Goal: Communication & Community: Answer question/provide support

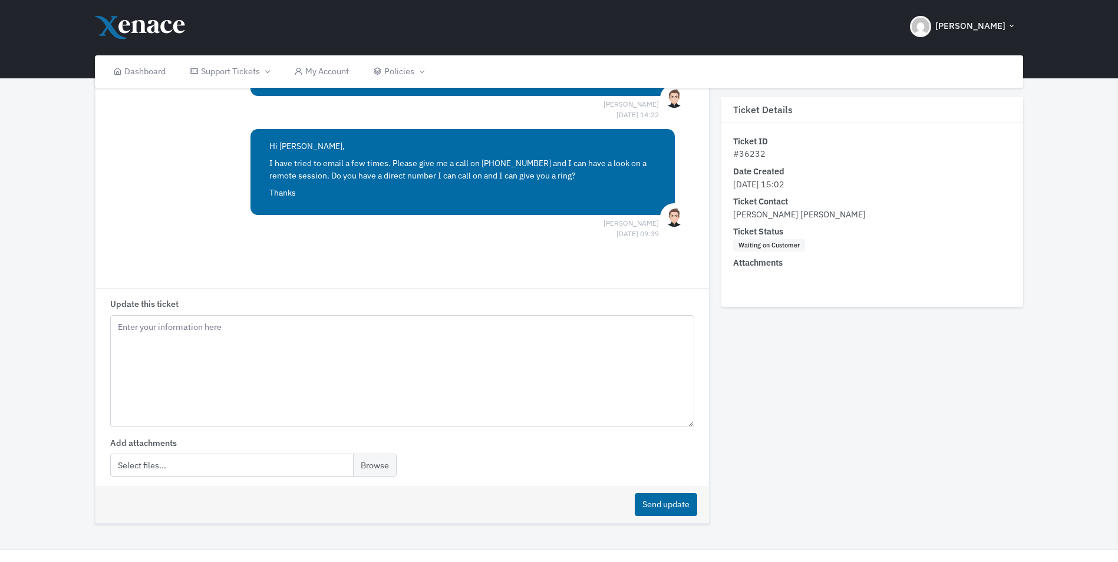
scroll to position [1351, 0]
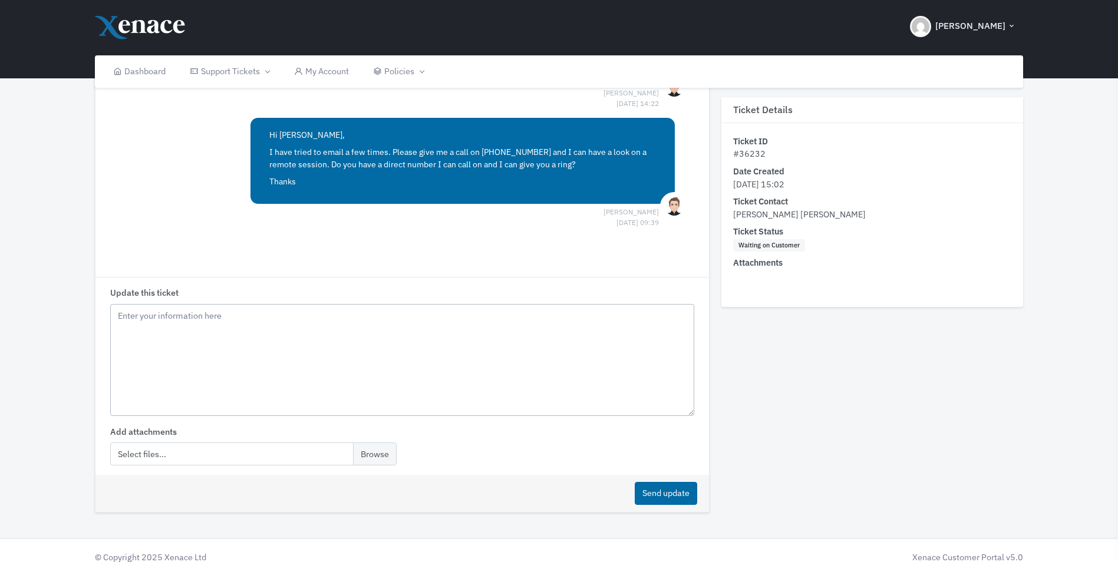
click at [173, 315] on textarea "Update this ticket" at bounding box center [402, 360] width 585 height 112
click at [202, 328] on textarea "Good Morning Luke, Apologies to dra" at bounding box center [402, 360] width 585 height 112
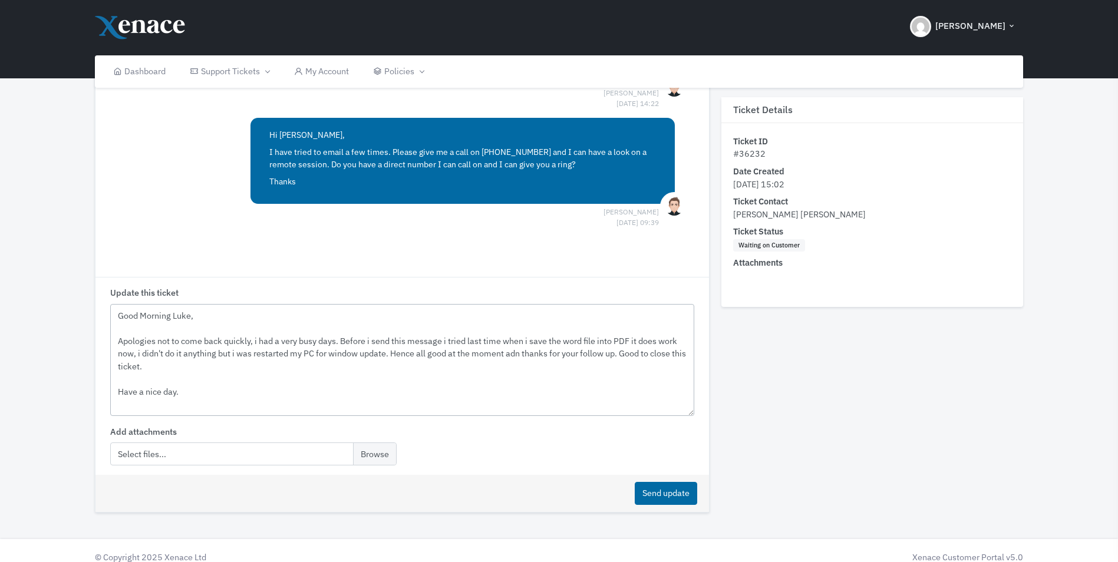
drag, startPoint x: 190, startPoint y: 377, endPoint x: 84, endPoint y: 296, distance: 132.8
drag, startPoint x: 278, startPoint y: 370, endPoint x: 230, endPoint y: 383, distance: 49.5
click at [278, 370] on textarea "Good Morning Luke, Apologies not to come back quickly, i had a very busy days. …" at bounding box center [402, 360] width 585 height 112
click at [218, 379] on textarea "Good Morning Luke, Apologies not to come back quickly, i had a very busy days. …" at bounding box center [402, 360] width 585 height 112
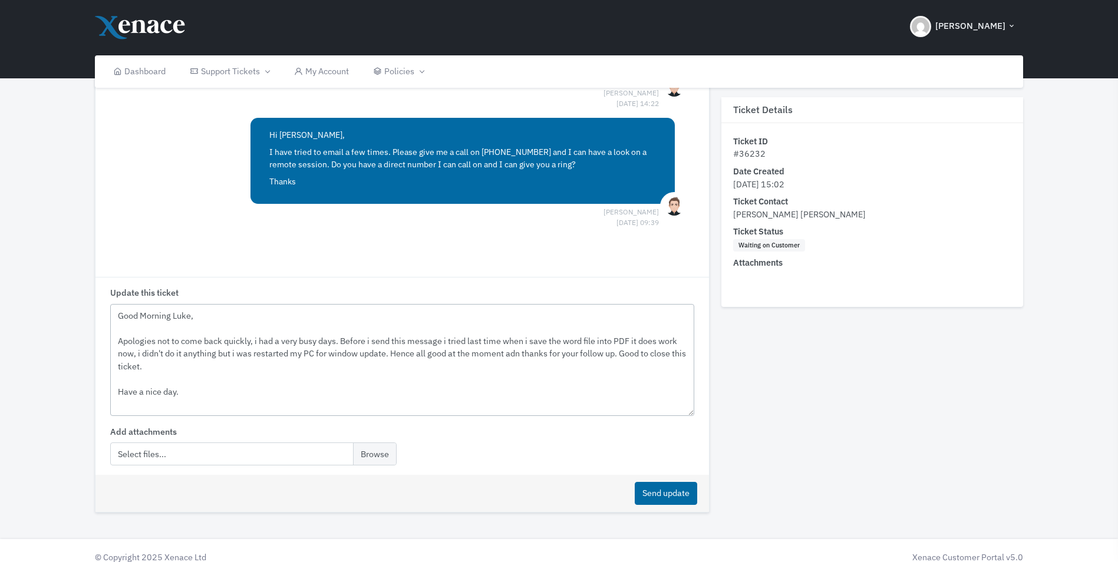
drag, startPoint x: 191, startPoint y: 377, endPoint x: 98, endPoint y: 300, distance: 120.5
click at [98, 300] on div "Update this ticket Good Morning Luke, Apologies not to come back quickly, i had…" at bounding box center [402, 376] width 614 height 198
paste textarea "morning [PERSON_NAME], Apologies for the delayed response — I’ve had a very bus…"
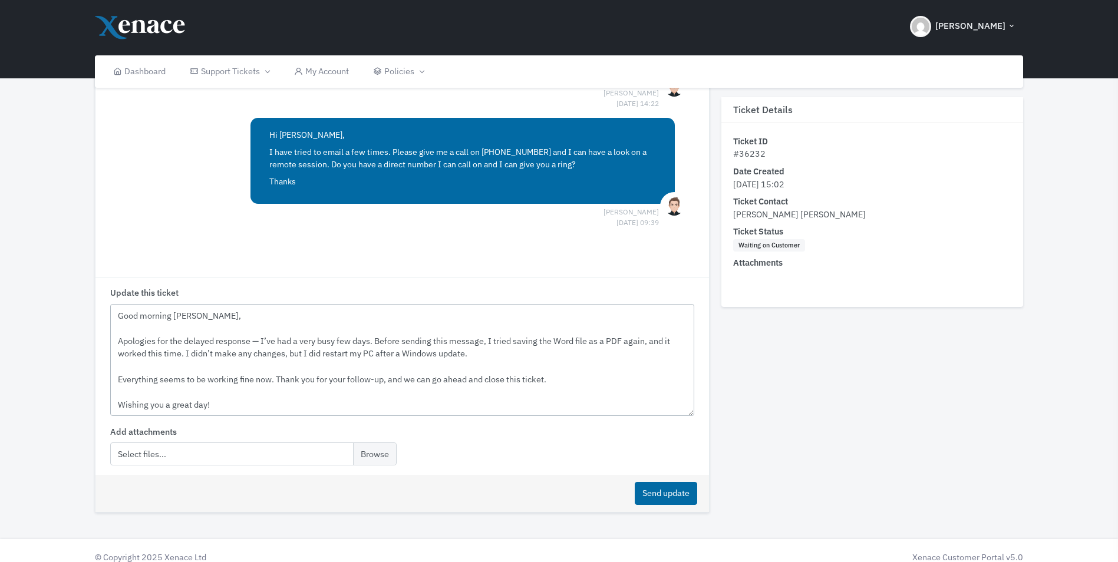
click at [260, 325] on textarea "Good morning [PERSON_NAME], Apologies for the delayed response — I’ve had a ver…" at bounding box center [402, 360] width 585 height 112
click at [316, 358] on textarea "Good morning [PERSON_NAME], Apologies for the delayed response, I’ve had a very…" at bounding box center [402, 360] width 585 height 112
drag, startPoint x: 220, startPoint y: 391, endPoint x: 106, endPoint y: 391, distance: 113.7
click at [106, 391] on div "Update this ticket Good morning [PERSON_NAME], Apologies for the delayed respon…" at bounding box center [402, 376] width 614 height 198
type textarea "Good morning [PERSON_NAME], Apologies for the delayed response, I’ve had a very…"
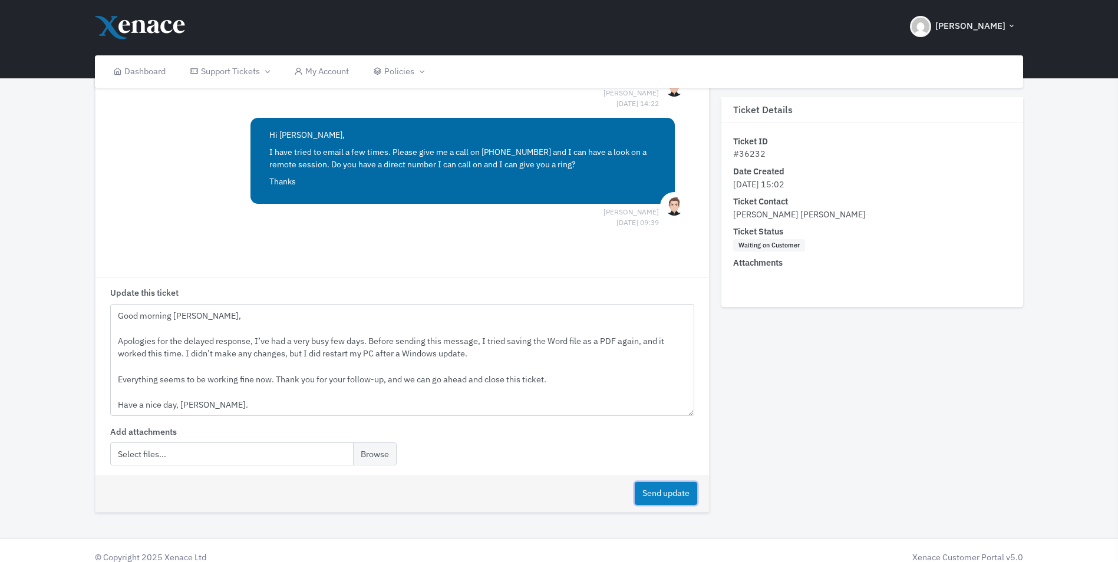
click at [665, 482] on button "Send update" at bounding box center [666, 493] width 62 height 23
